Goal: Transaction & Acquisition: Book appointment/travel/reservation

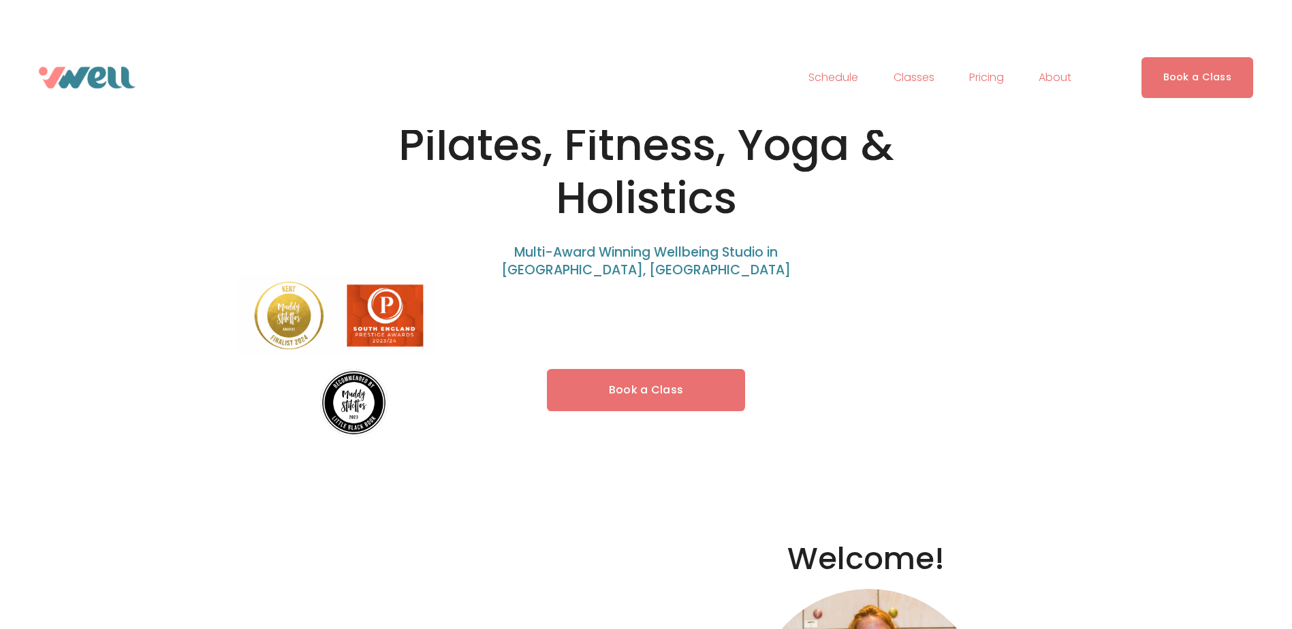
click at [678, 394] on link "Book a Class" at bounding box center [646, 390] width 199 height 43
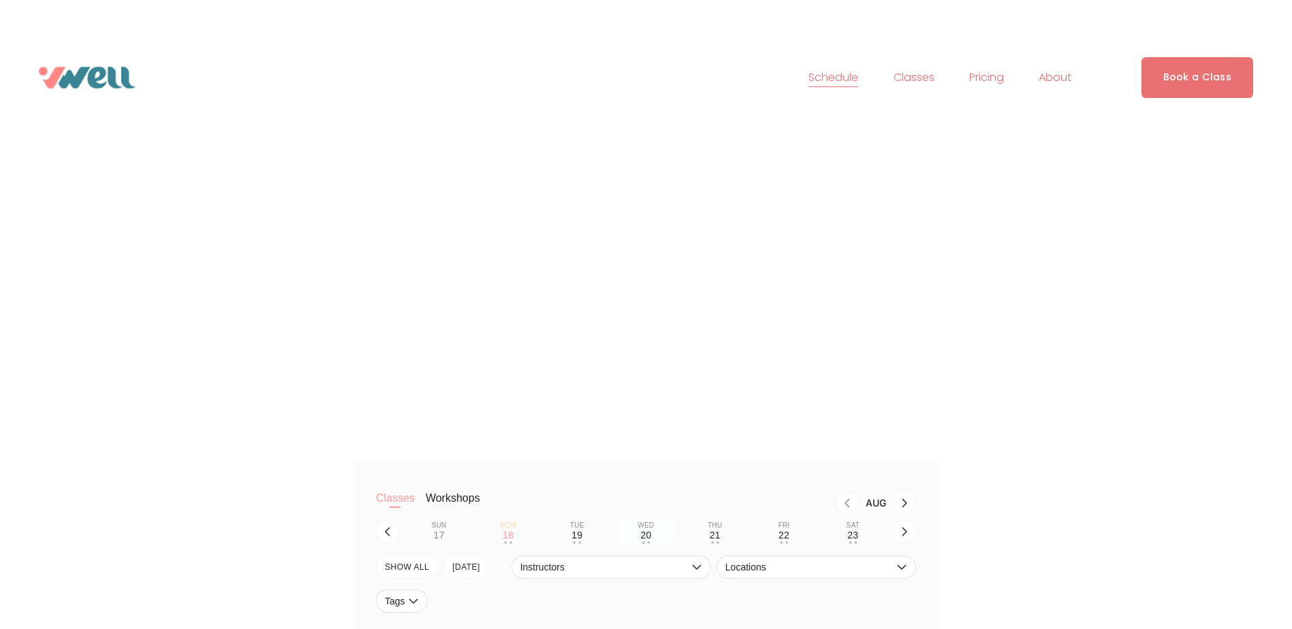
click at [644, 539] on div "20" at bounding box center [645, 535] width 11 height 11
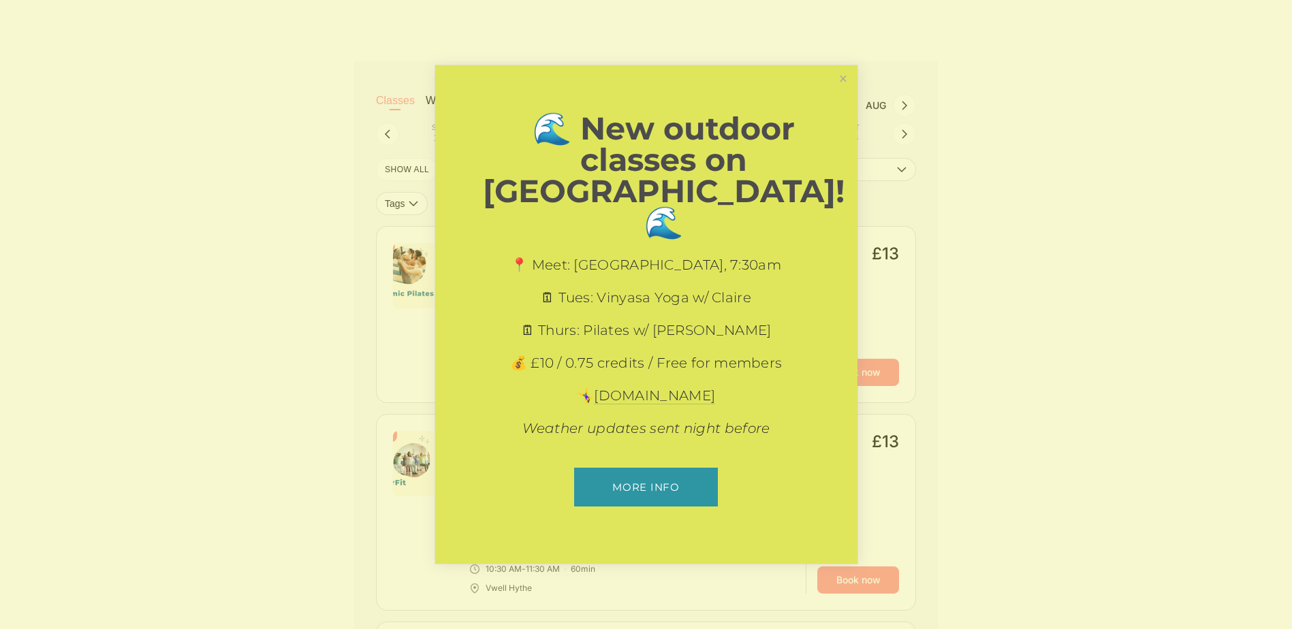
scroll to position [477, 0]
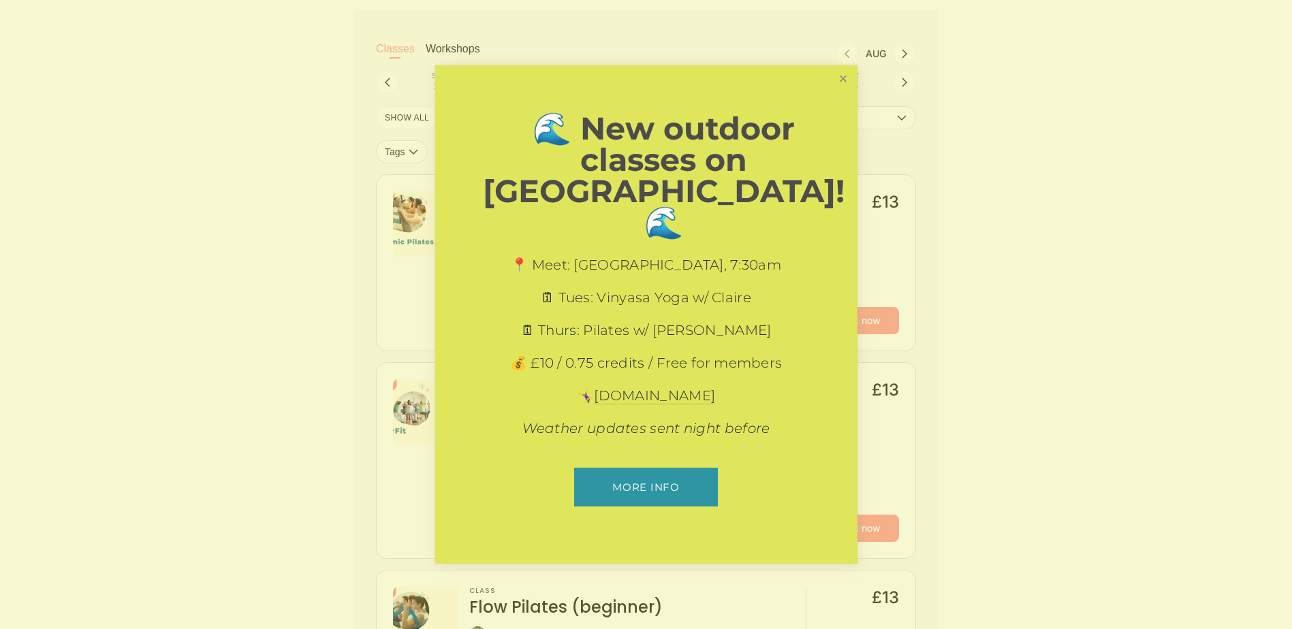
click at [843, 91] on link "Close" at bounding box center [843, 79] width 24 height 24
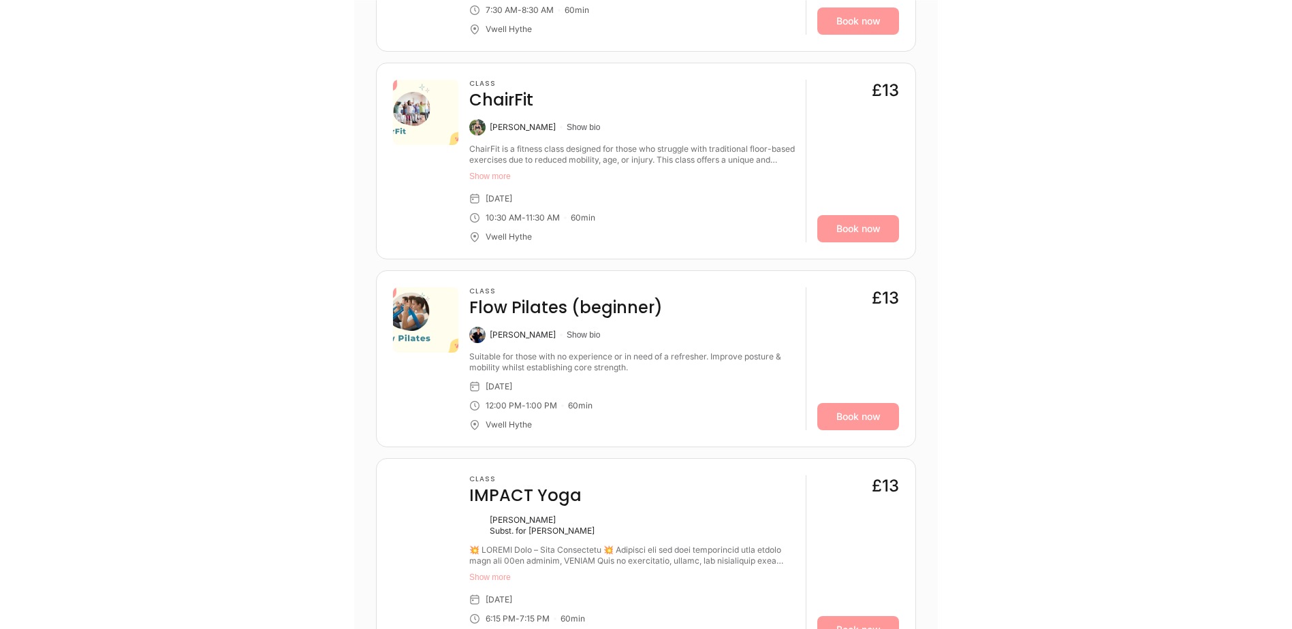
scroll to position [817, 0]
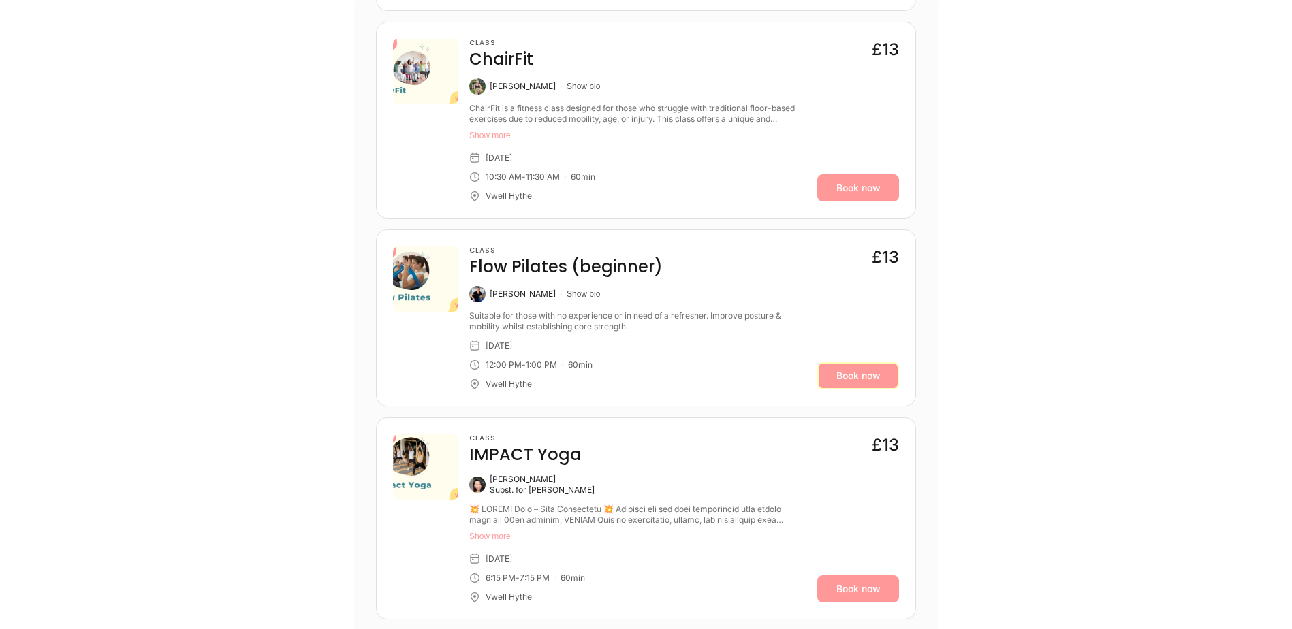
click at [867, 378] on link "Book now" at bounding box center [858, 375] width 82 height 27
